Goal: Use online tool/utility: Use online tool/utility

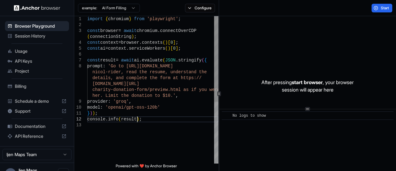
click at [146, 120] on div "import { chromium } from 'playwright' ; const browser = await chromium . connec…" at bounding box center [152, 142] width 131 height 253
type textarea "**********"
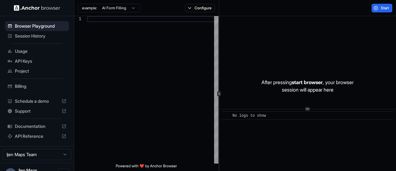
type textarea "**********"
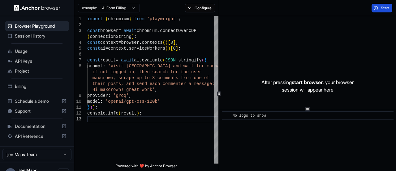
click at [376, 9] on button "Start" at bounding box center [382, 8] width 21 height 9
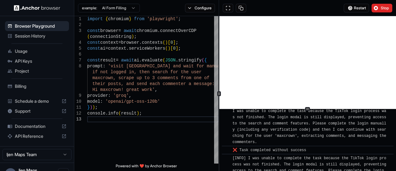
scroll to position [358, 0]
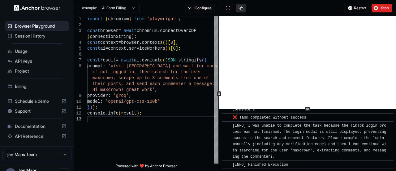
click at [242, 7] on button at bounding box center [241, 8] width 11 height 9
click at [196, 5] on button "Configure" at bounding box center [200, 8] width 30 height 9
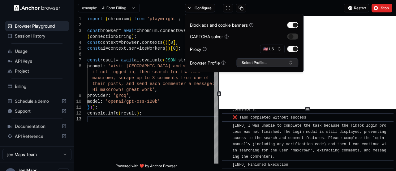
click at [270, 59] on button "Select Profile..." at bounding box center [268, 62] width 62 height 9
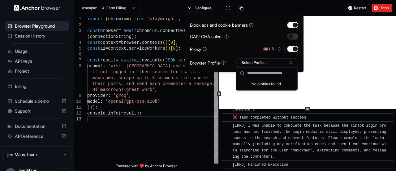
click at [320, 5] on div "Restart Stop" at bounding box center [307, 8] width 177 height 16
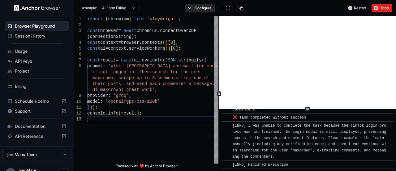
click at [199, 8] on button "Configure" at bounding box center [200, 8] width 30 height 9
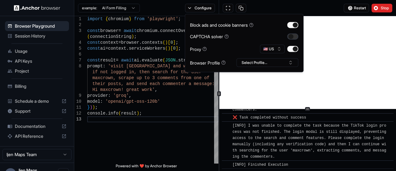
click at [296, 36] on button "button" at bounding box center [292, 36] width 11 height 6
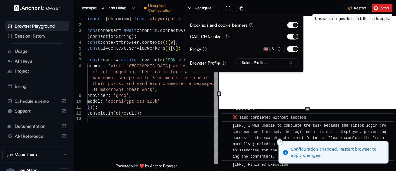
click at [314, 8] on div "Restart Stop" at bounding box center [307, 8] width 177 height 16
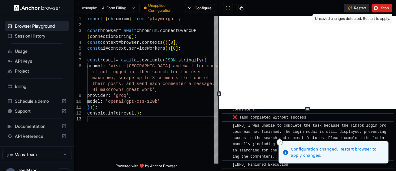
click at [360, 7] on span "Restart" at bounding box center [360, 8] width 12 height 5
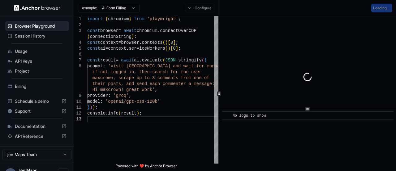
click at [192, 8] on div "Configure" at bounding box center [199, 8] width 37 height 9
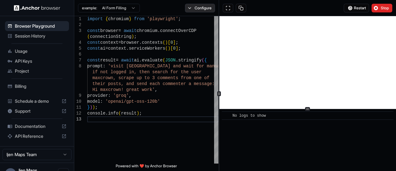
click at [201, 8] on button "Configure" at bounding box center [200, 8] width 30 height 9
click at [269, 6] on div "Restart Stop" at bounding box center [307, 8] width 177 height 16
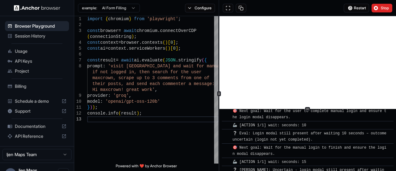
scroll to position [181, 0]
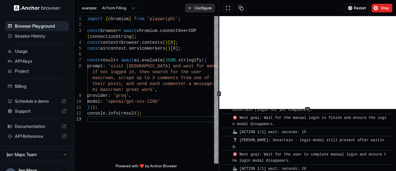
click at [195, 8] on button "Configure" at bounding box center [200, 8] width 30 height 9
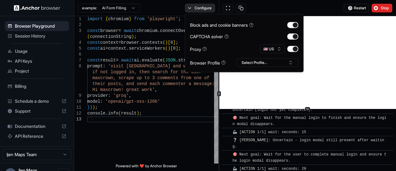
click at [195, 8] on button "Configure" at bounding box center [200, 8] width 30 height 9
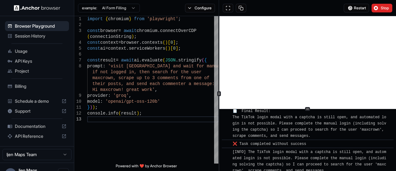
scroll to position [339, 0]
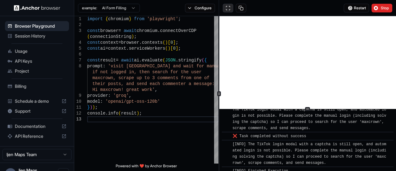
click at [229, 7] on button at bounding box center [228, 8] width 11 height 9
